Goal: Information Seeking & Learning: Find specific fact

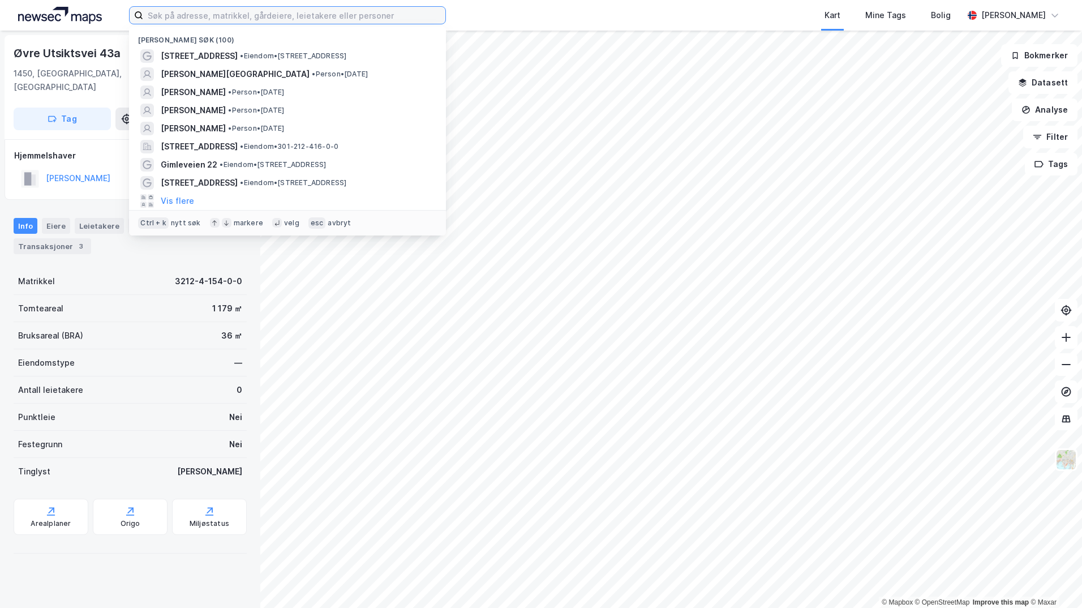
click at [295, 12] on input at bounding box center [294, 15] width 302 height 17
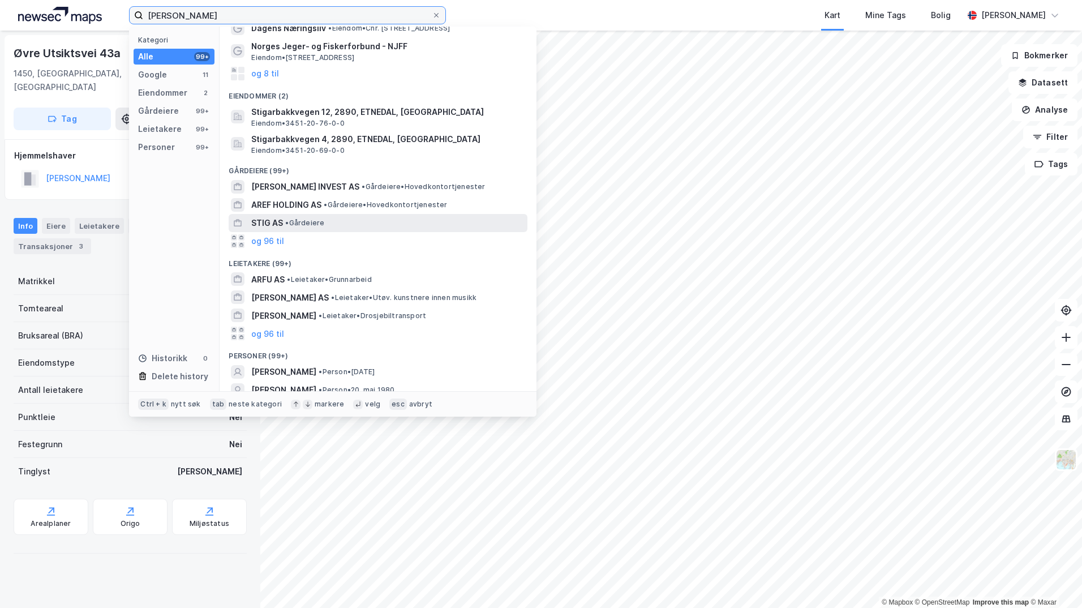
scroll to position [90, 0]
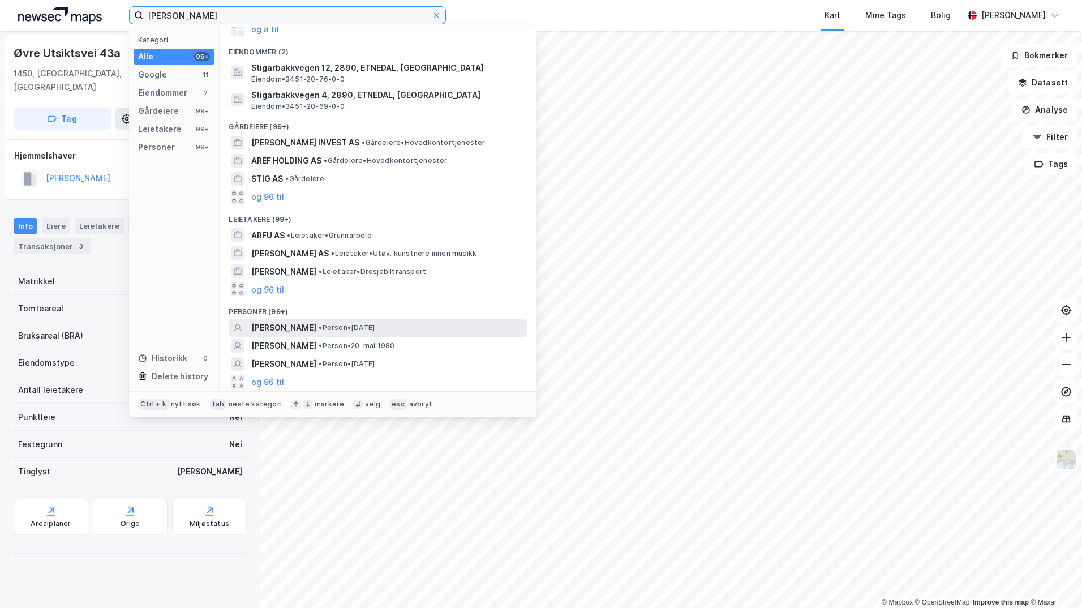
type input "[PERSON_NAME]"
click at [347, 326] on span "• Person • [DATE]" at bounding box center [347, 327] width 56 height 9
